Goal: Task Accomplishment & Management: Manage account settings

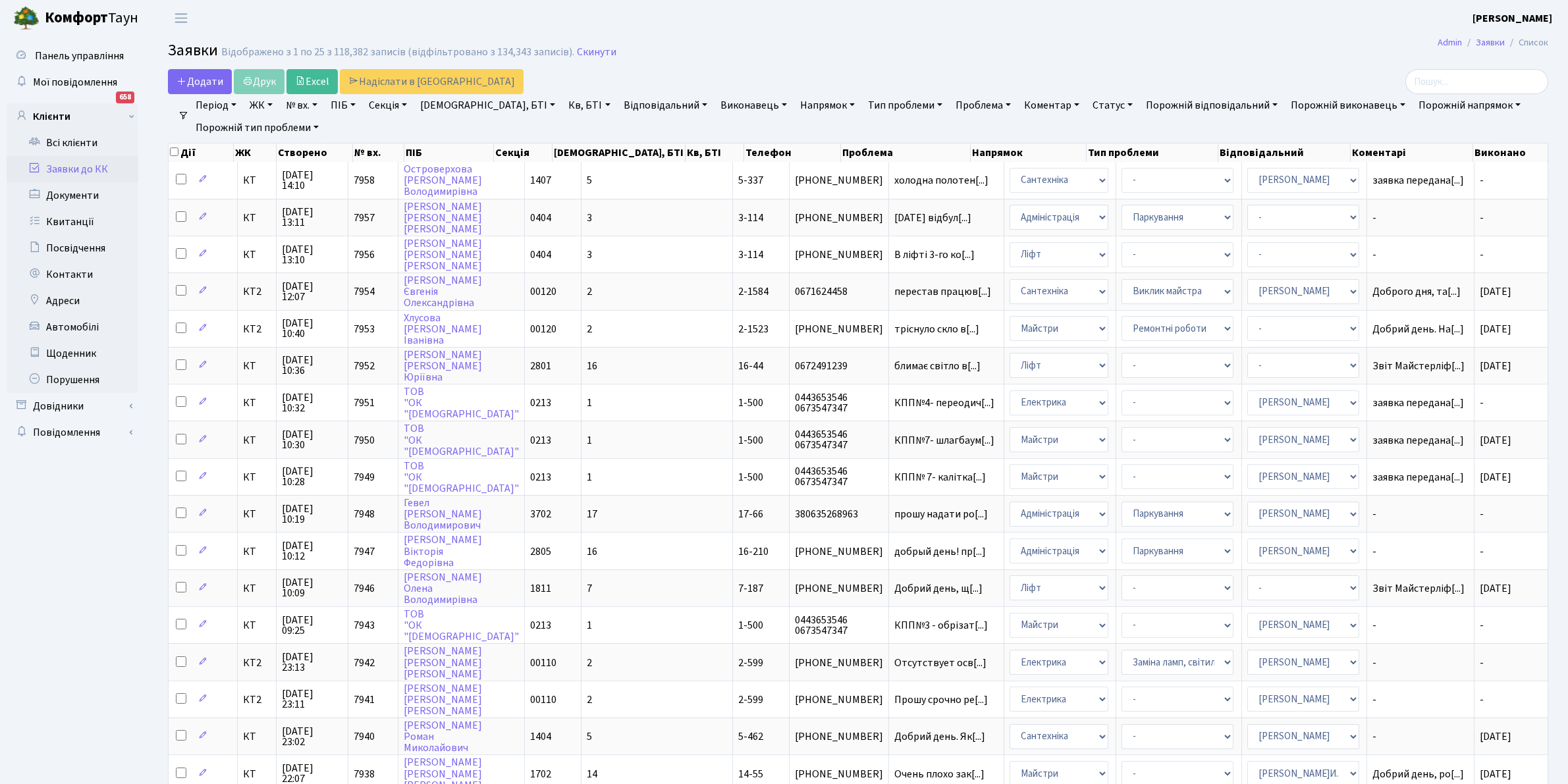
select select "25"
click at [622, 104] on link "Відповідальний" at bounding box center [665, 105] width 94 height 22
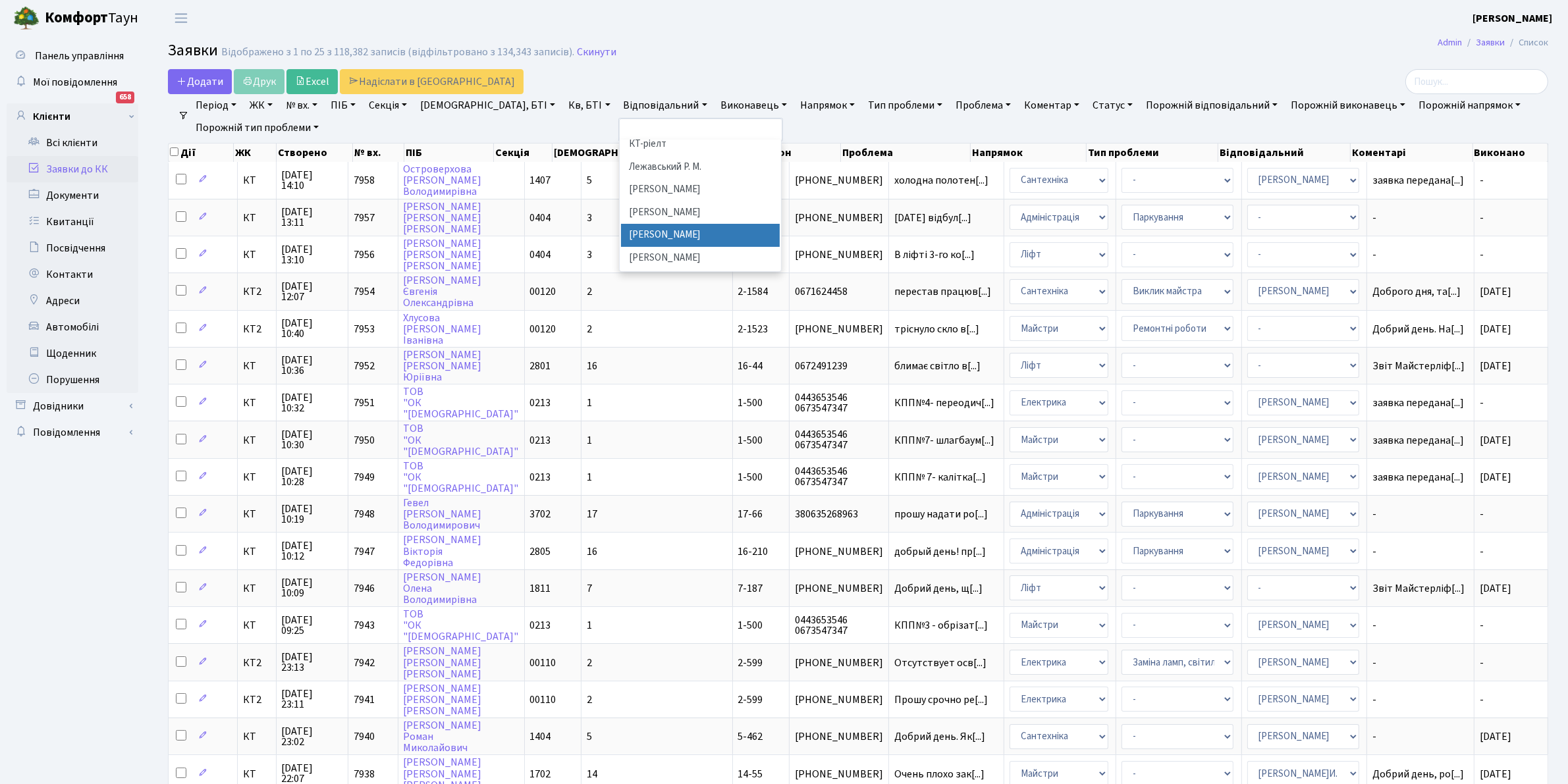
click at [641, 224] on li "[PERSON_NAME]" at bounding box center [700, 235] width 159 height 23
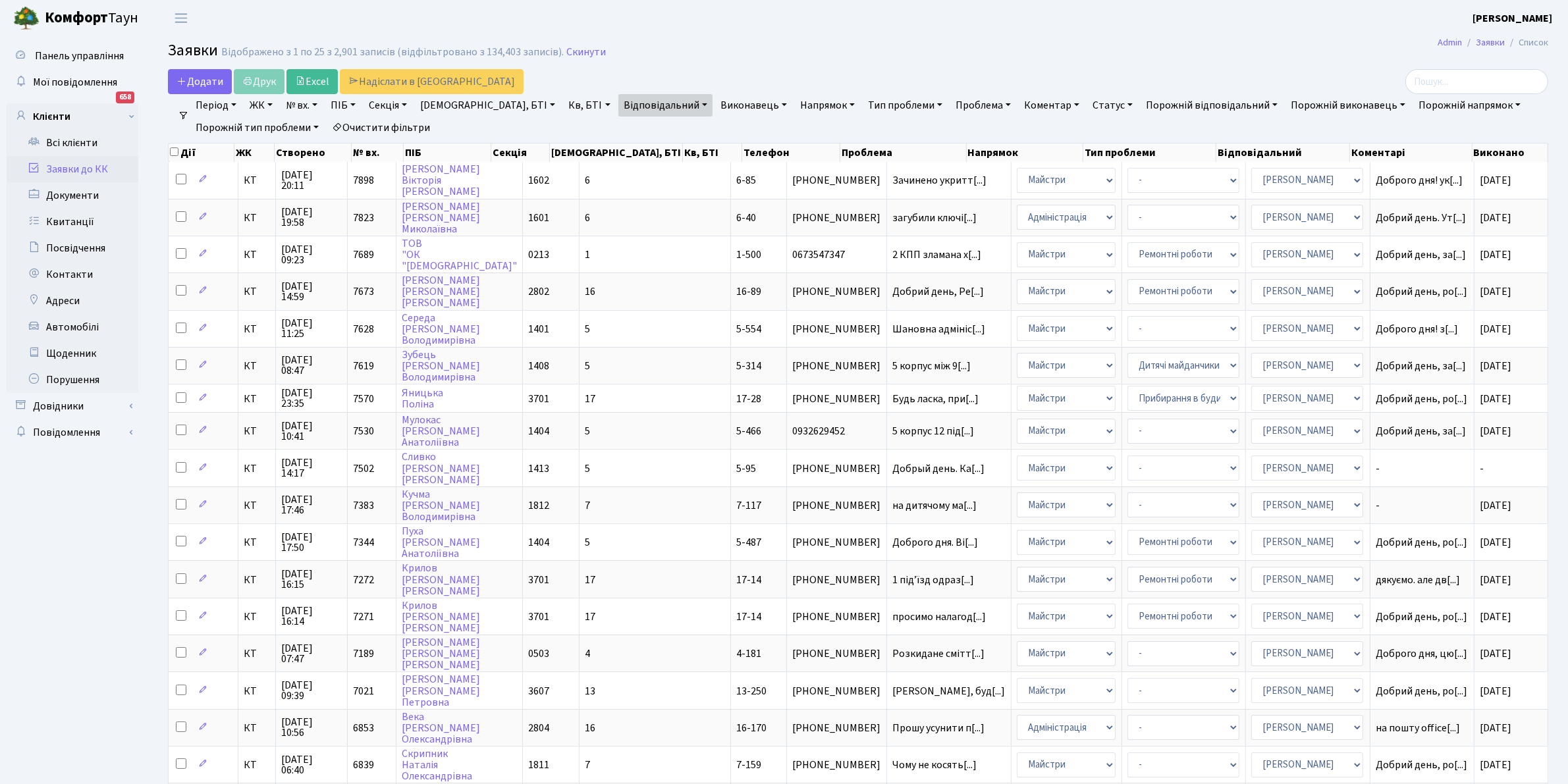
click at [380, 120] on link "Очистити фільтри" at bounding box center [380, 127] width 109 height 22
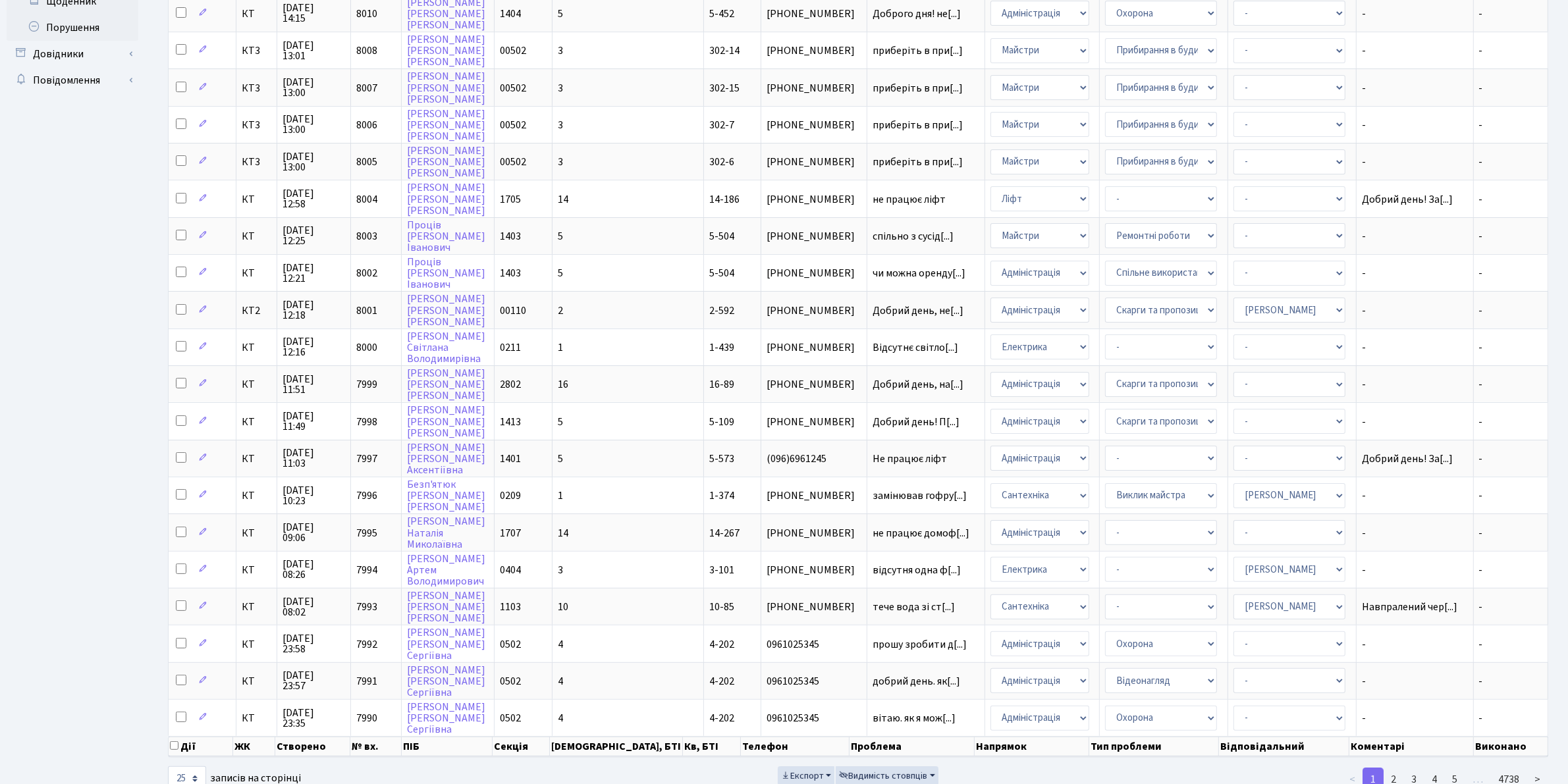
scroll to position [373, 0]
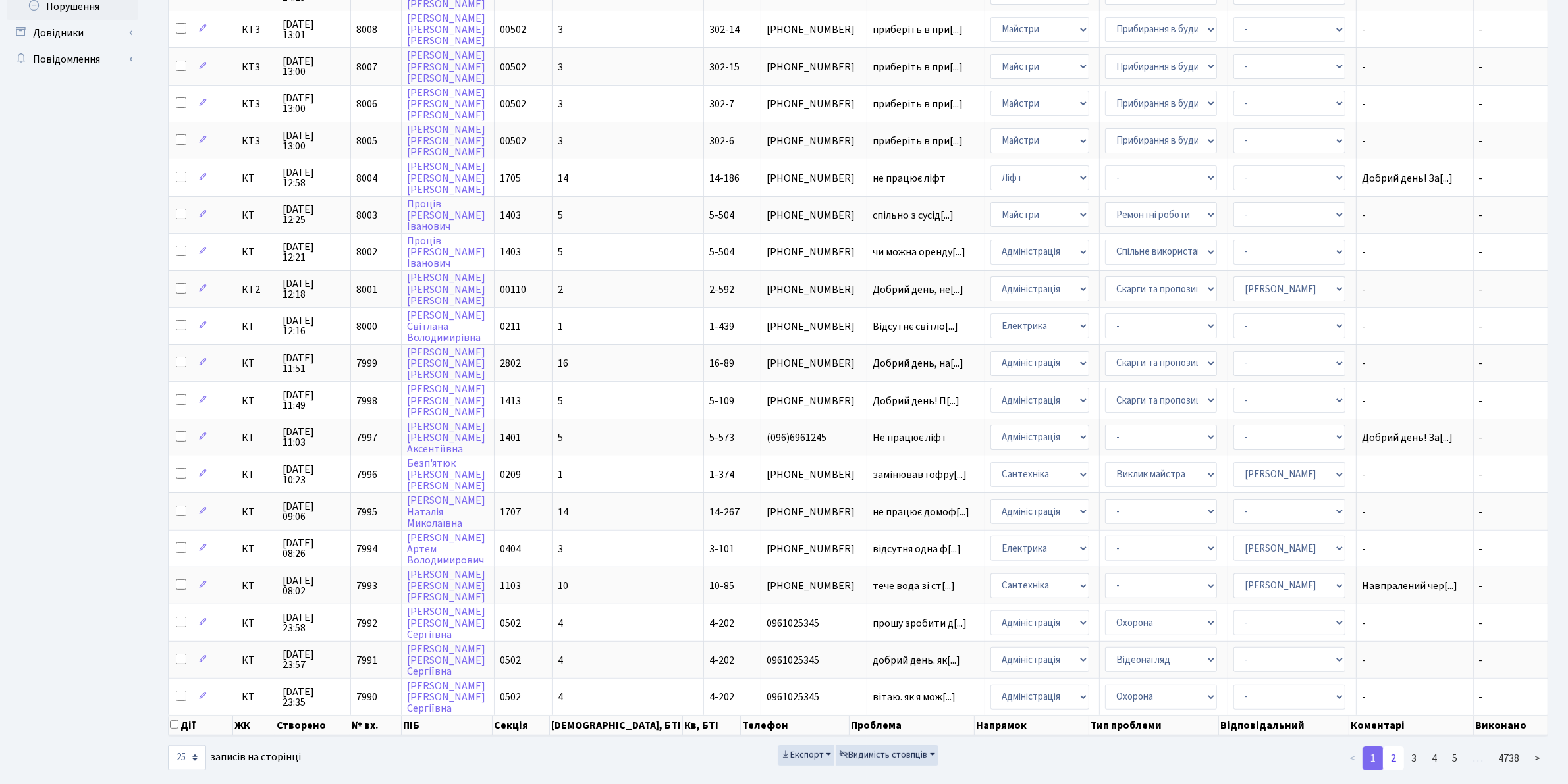
click at [1394, 746] on link "2" at bounding box center [1393, 758] width 21 height 24
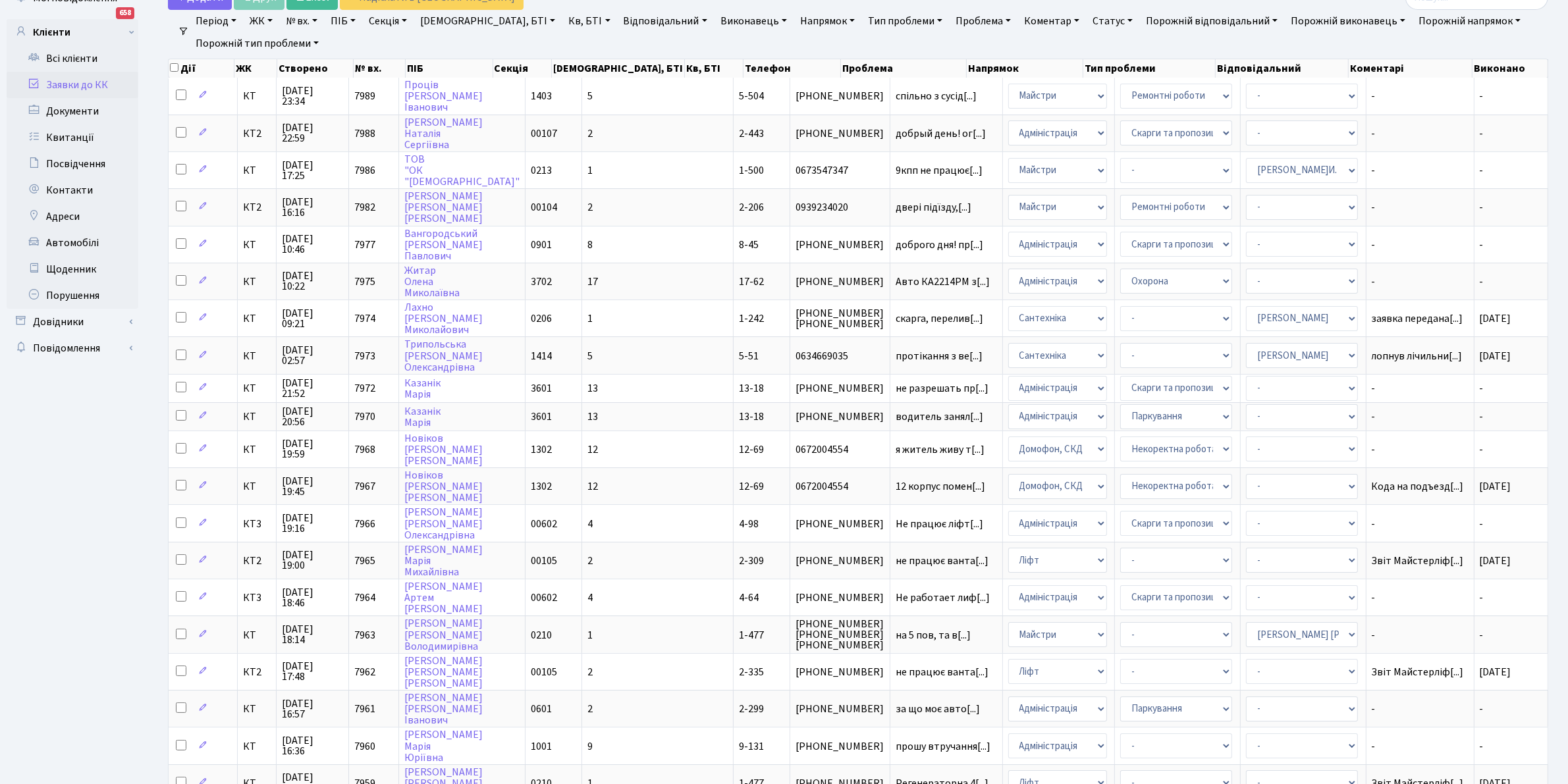
scroll to position [0, 0]
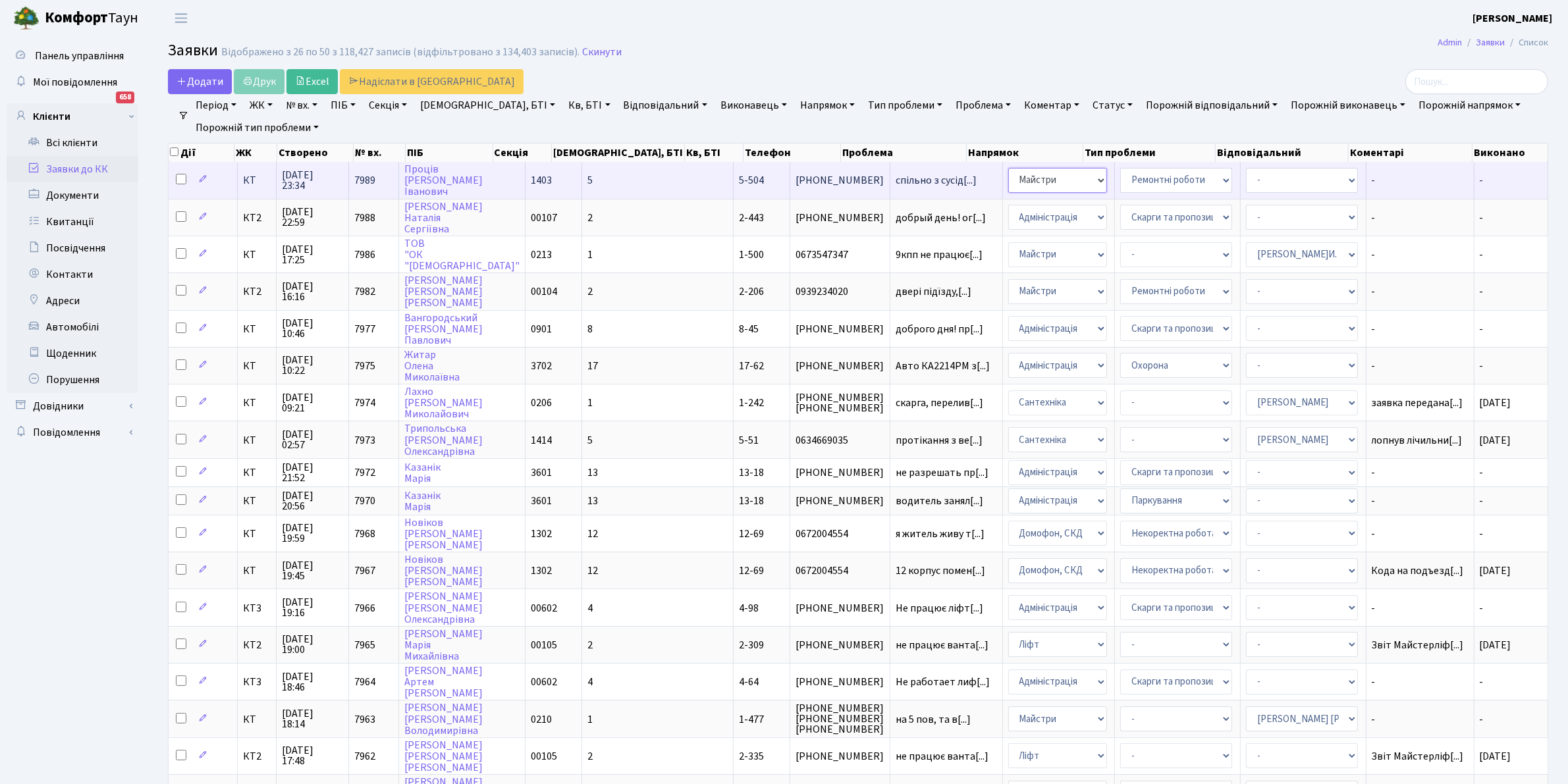
click at [1035, 177] on select "- Адміністрація Домофон, СКД Ліфт Майстри Сантехніка Економічний відділ Електри…" at bounding box center [1057, 181] width 99 height 25
select select "5"
click at [442, 168] on link "[PERSON_NAME]" at bounding box center [443, 180] width 78 height 37
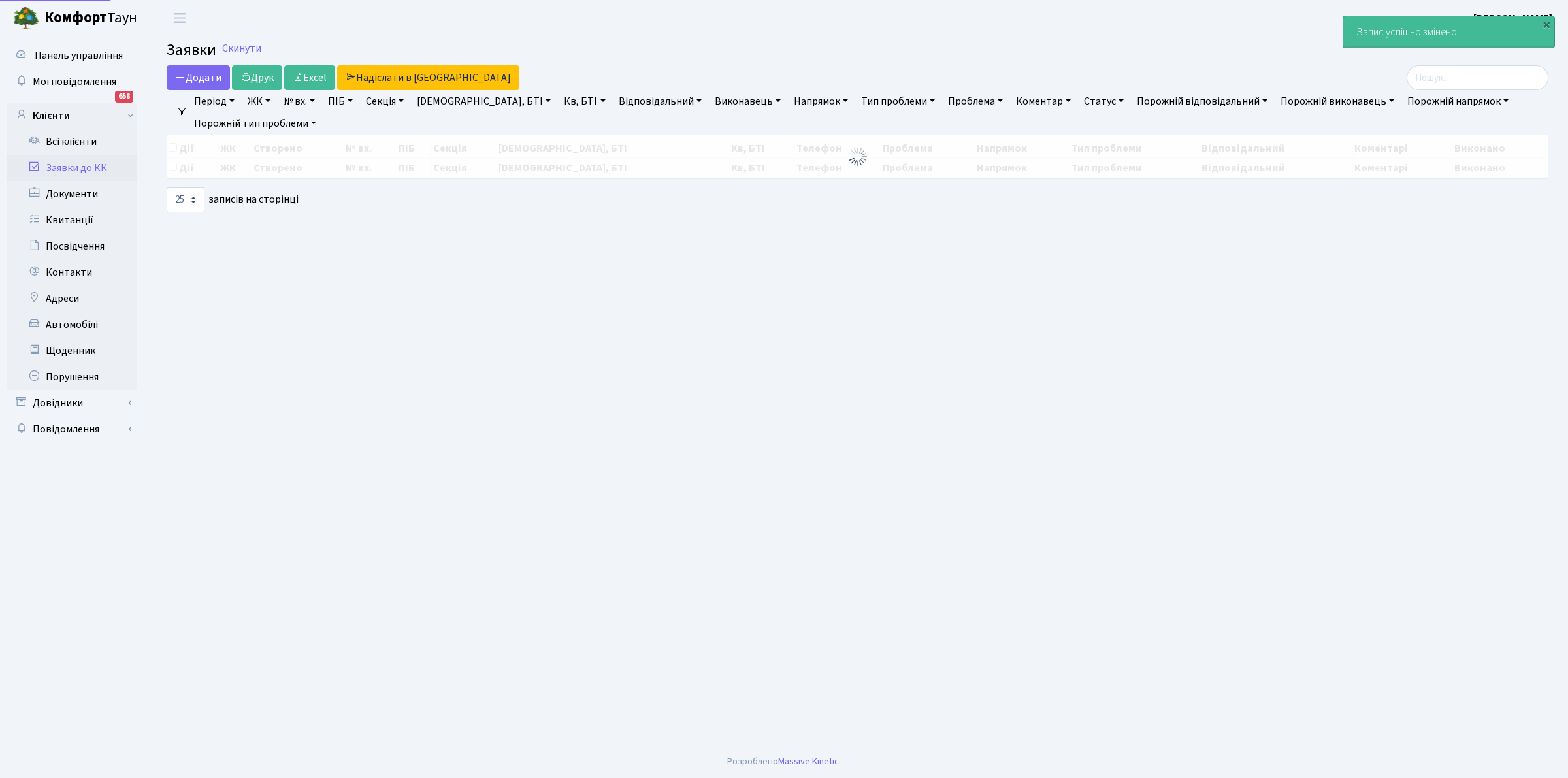
select select "25"
